Goal: Register for event/course

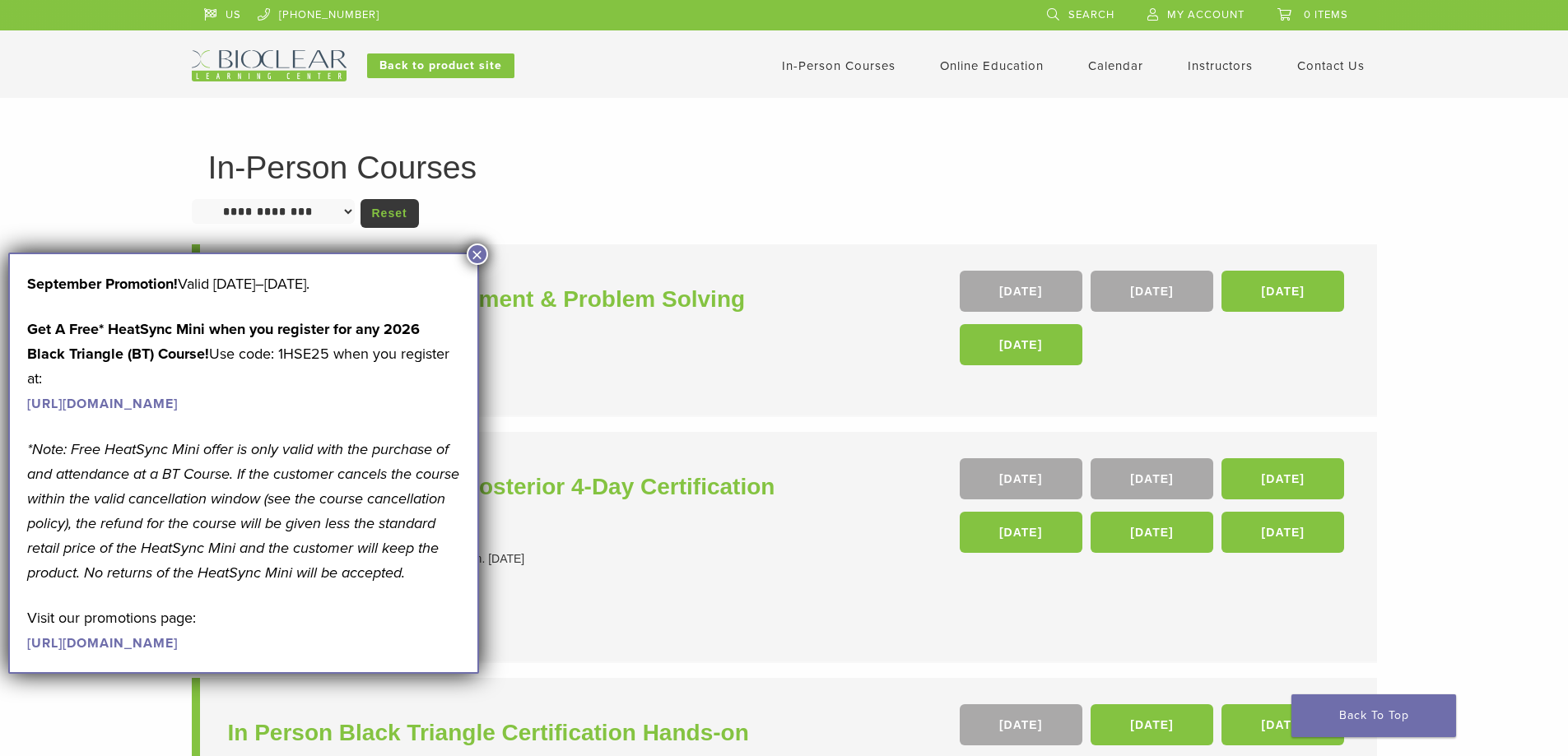
click at [474, 261] on button "×" at bounding box center [477, 254] width 21 height 21
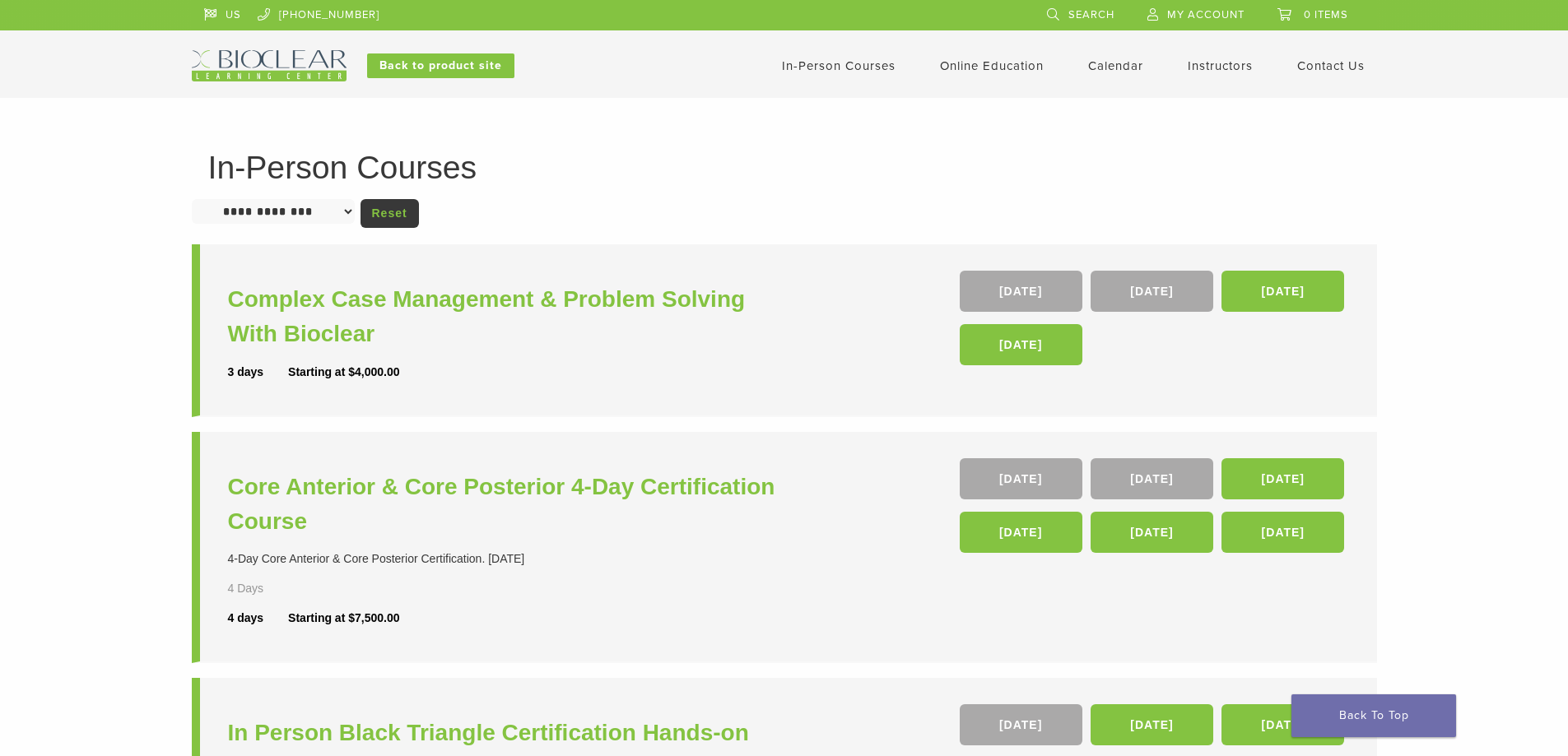
drag, startPoint x: 742, startPoint y: 340, endPoint x: 705, endPoint y: 133, distance: 210.3
click at [625, 297] on h3 "Complex Case Management & Problem Solving With Bioclear" at bounding box center [508, 317] width 561 height 70
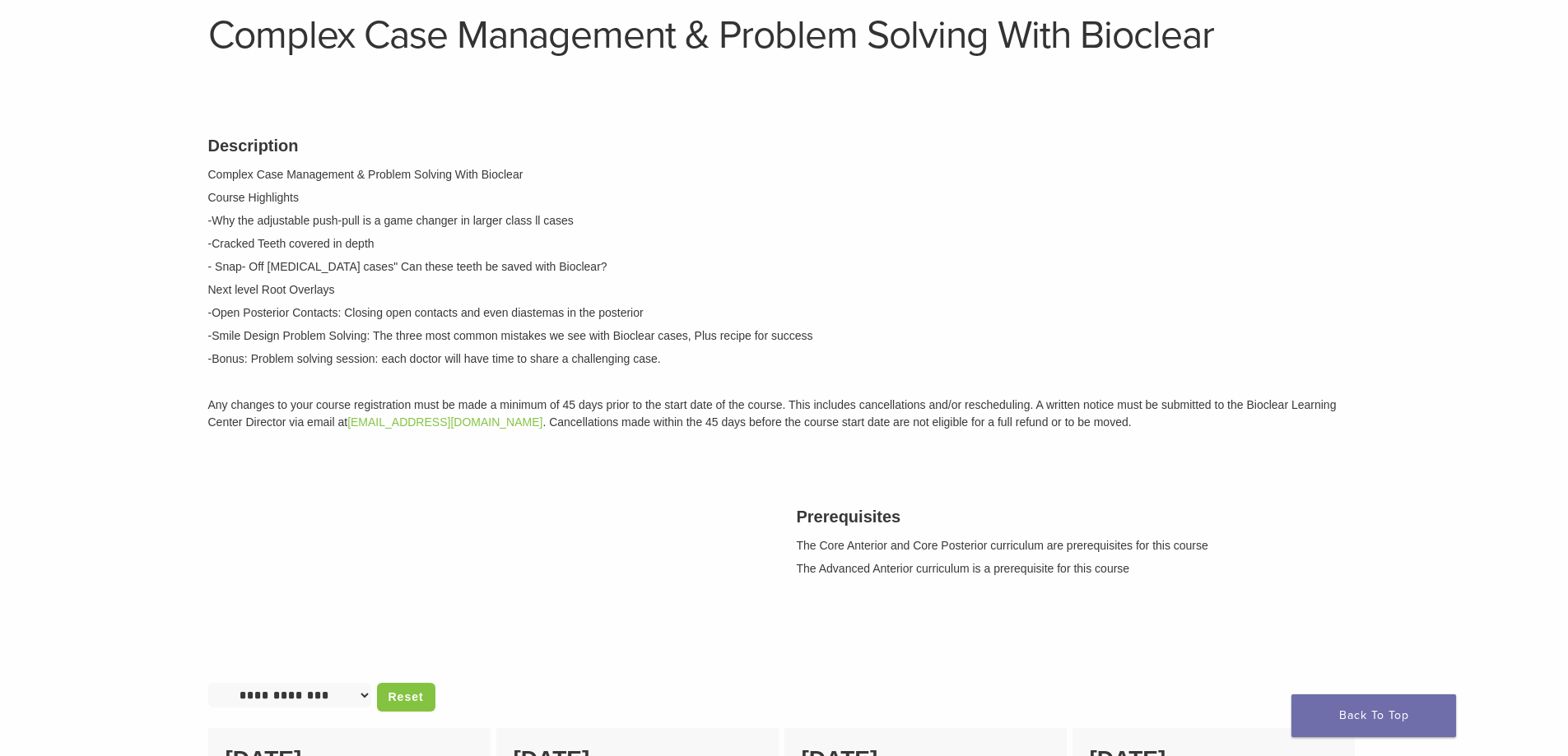
scroll to position [82, 0]
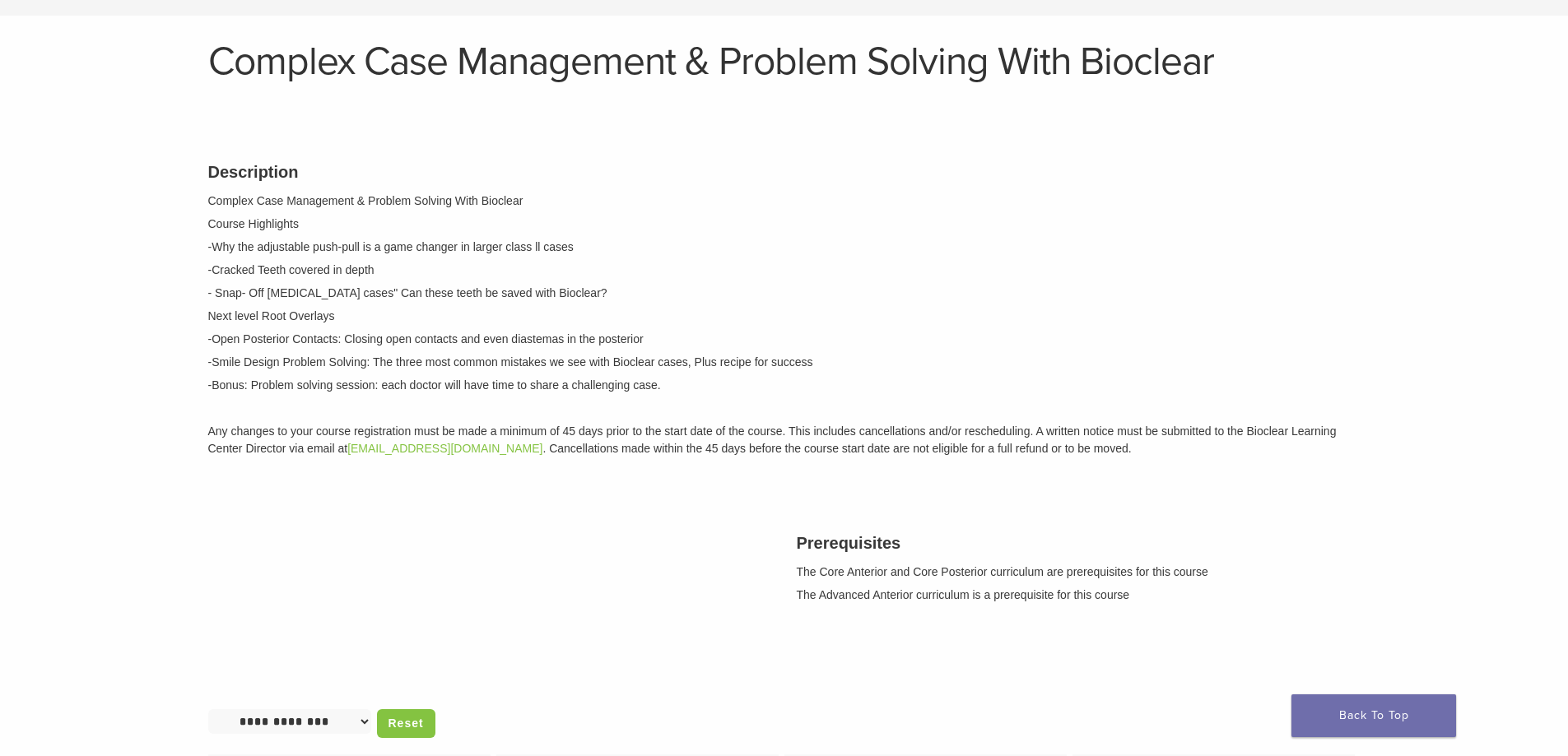
drag, startPoint x: 800, startPoint y: 144, endPoint x: 767, endPoint y: 112, distance: 46.0
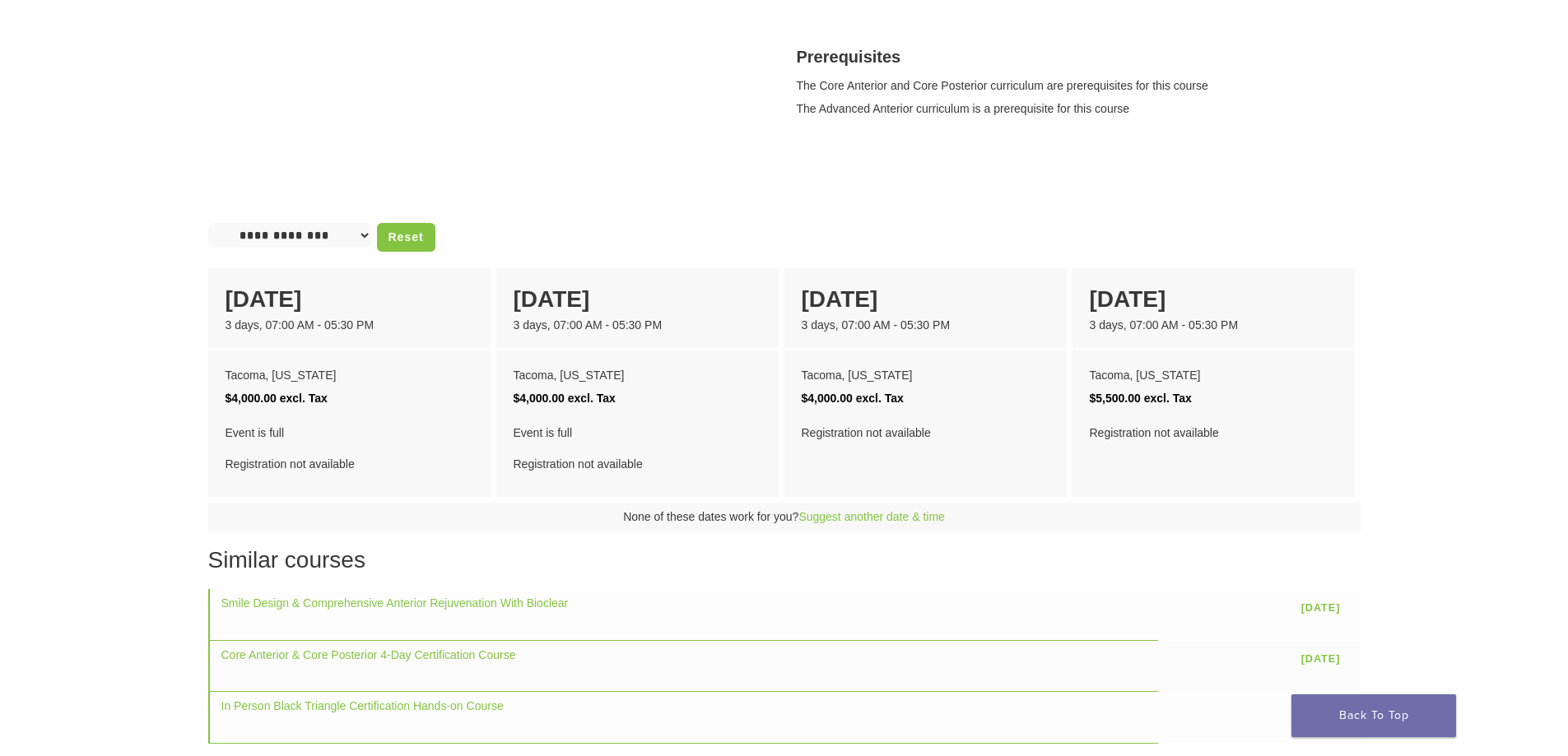
scroll to position [576, 0]
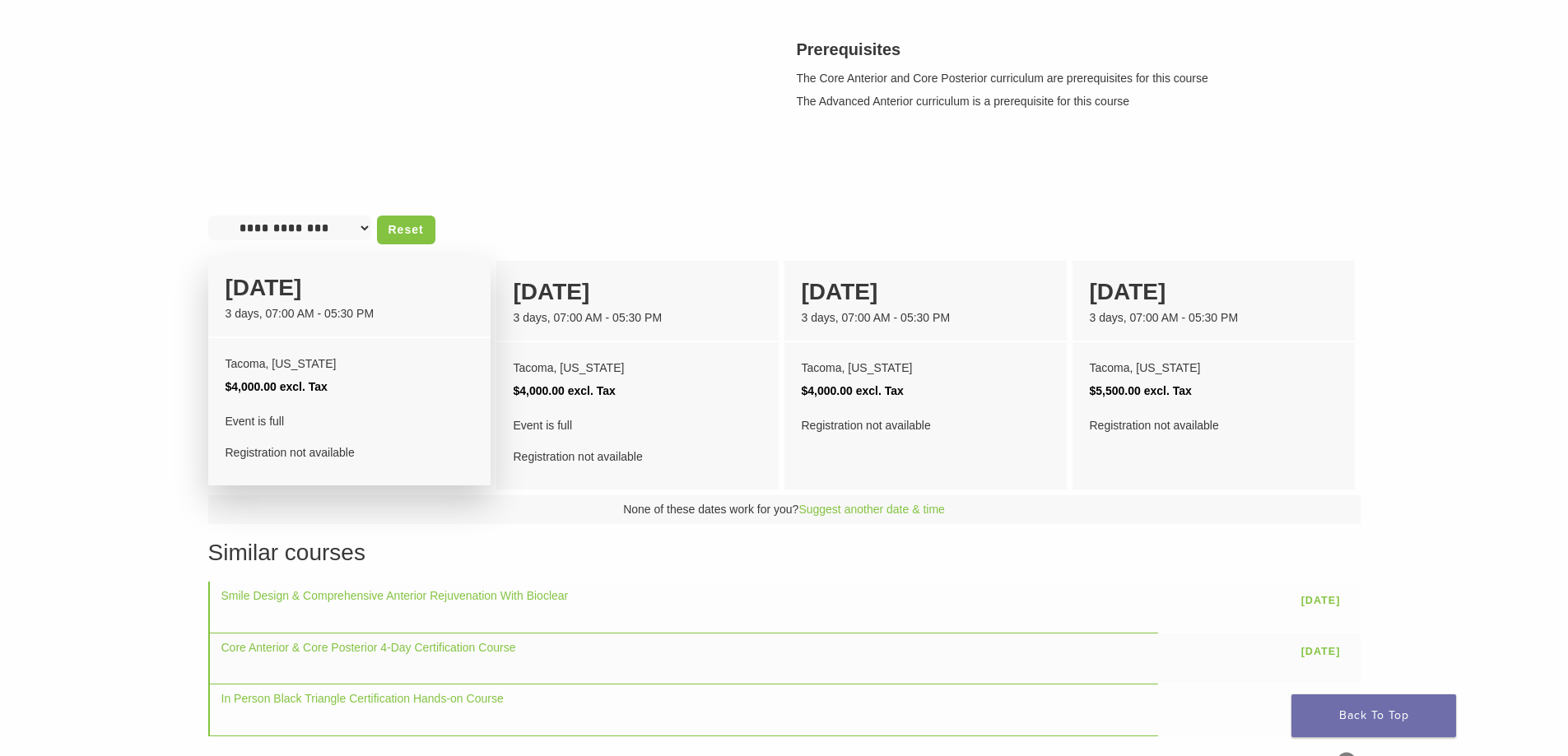
click at [462, 364] on div "Tacoma, Washington" at bounding box center [350, 363] width 248 height 23
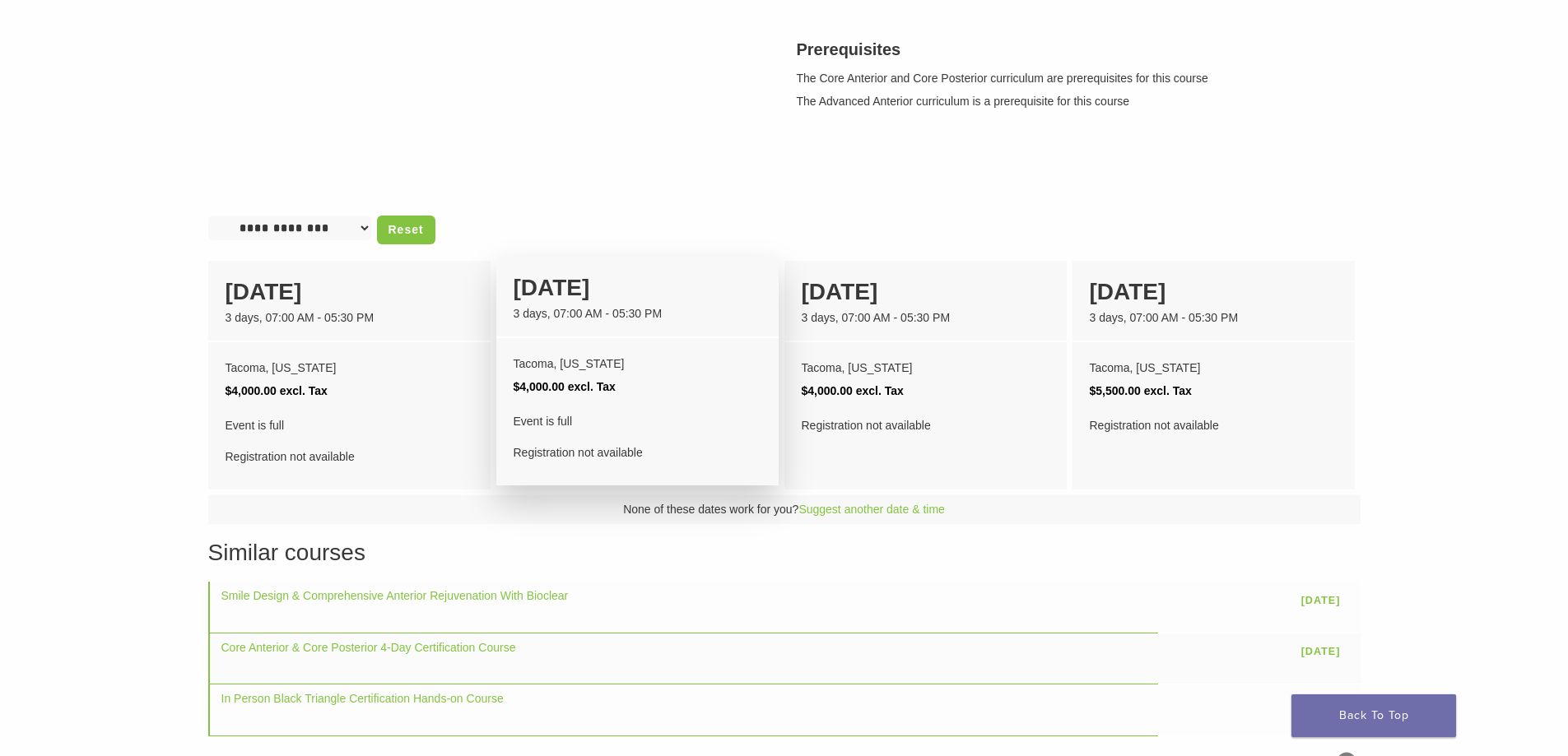
click at [605, 362] on div "Tacoma, Washington" at bounding box center [638, 363] width 248 height 23
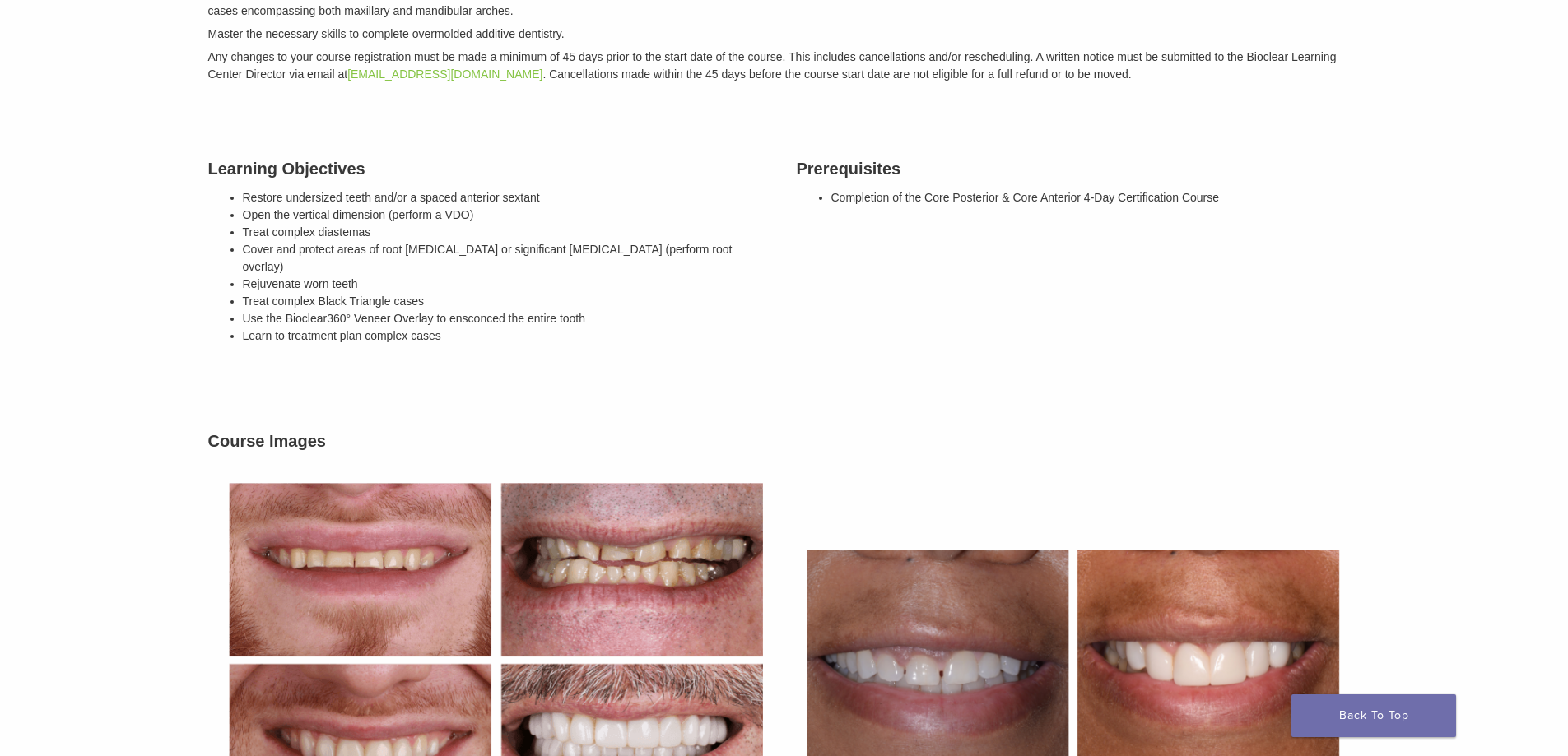
scroll to position [329, 0]
